Goal: Navigation & Orientation: Find specific page/section

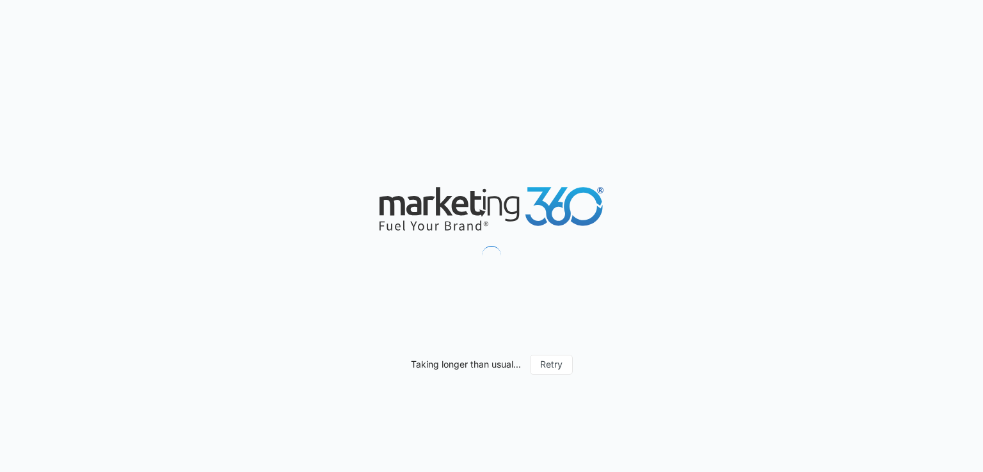
scroll to position [269, 0]
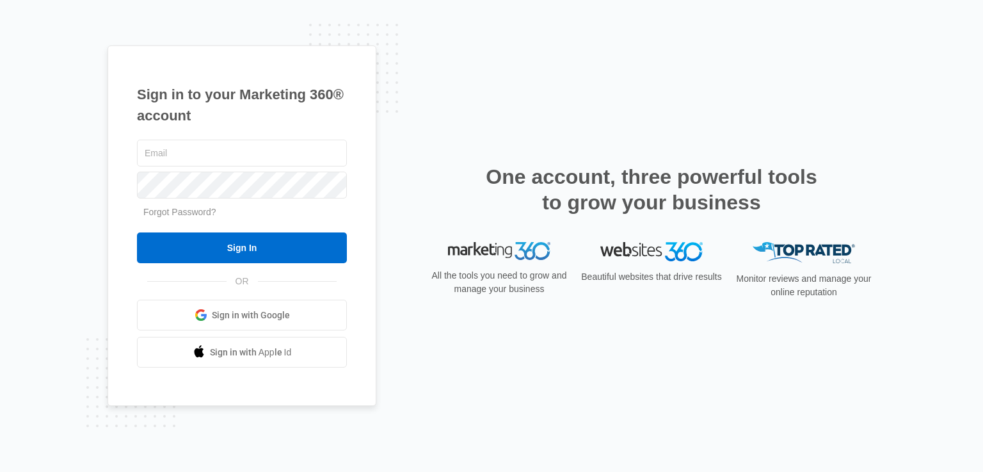
scroll to position [269, 0]
type input "[EMAIL_ADDRESS][DOMAIN_NAME]"
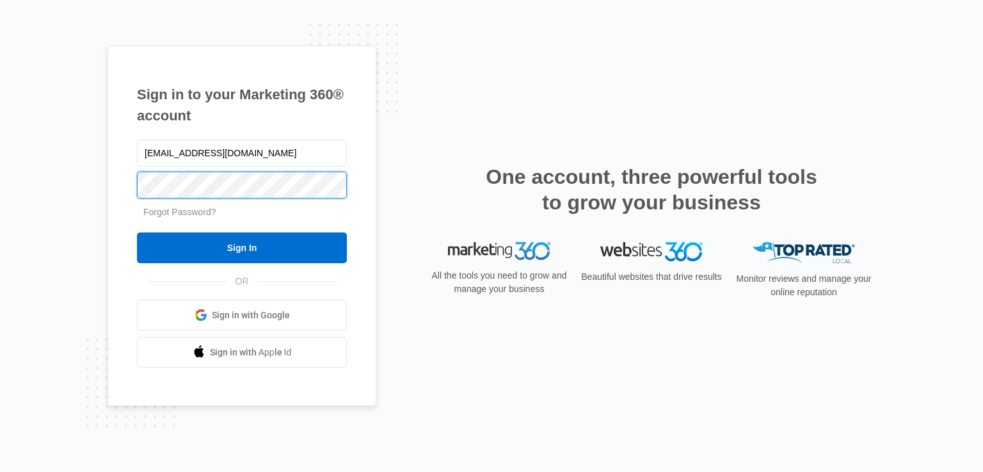
click at [137, 232] on input "Sign In" at bounding box center [242, 247] width 210 height 31
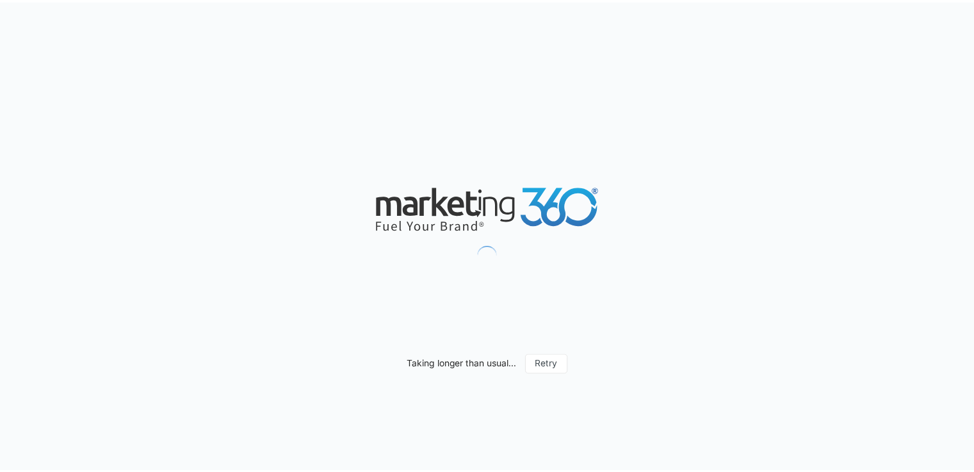
scroll to position [269, 0]
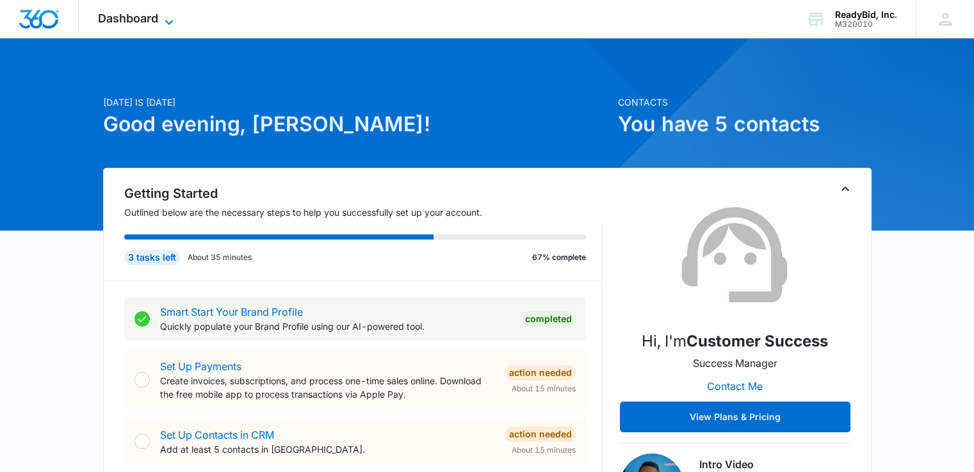
click at [149, 16] on span "Dashboard" at bounding box center [128, 18] width 60 height 13
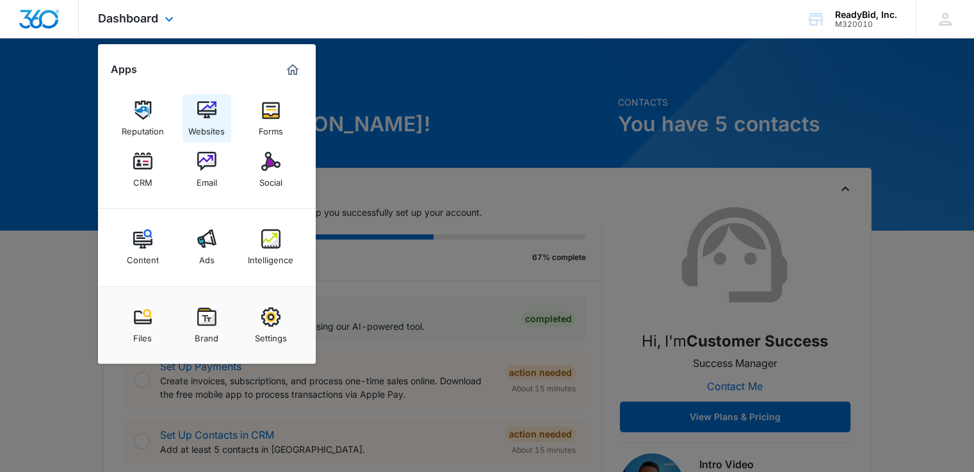
click at [216, 115] on link "Websites" at bounding box center [206, 118] width 49 height 49
